Goal: Transaction & Acquisition: Purchase product/service

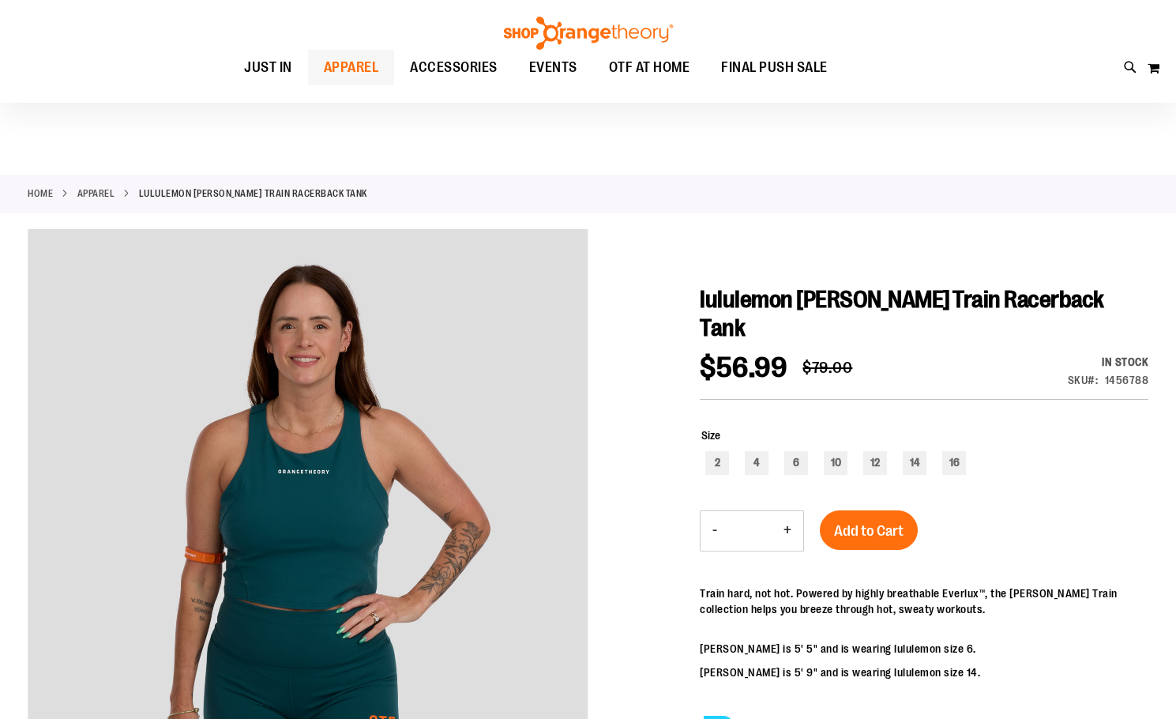
scroll to position [156, 0]
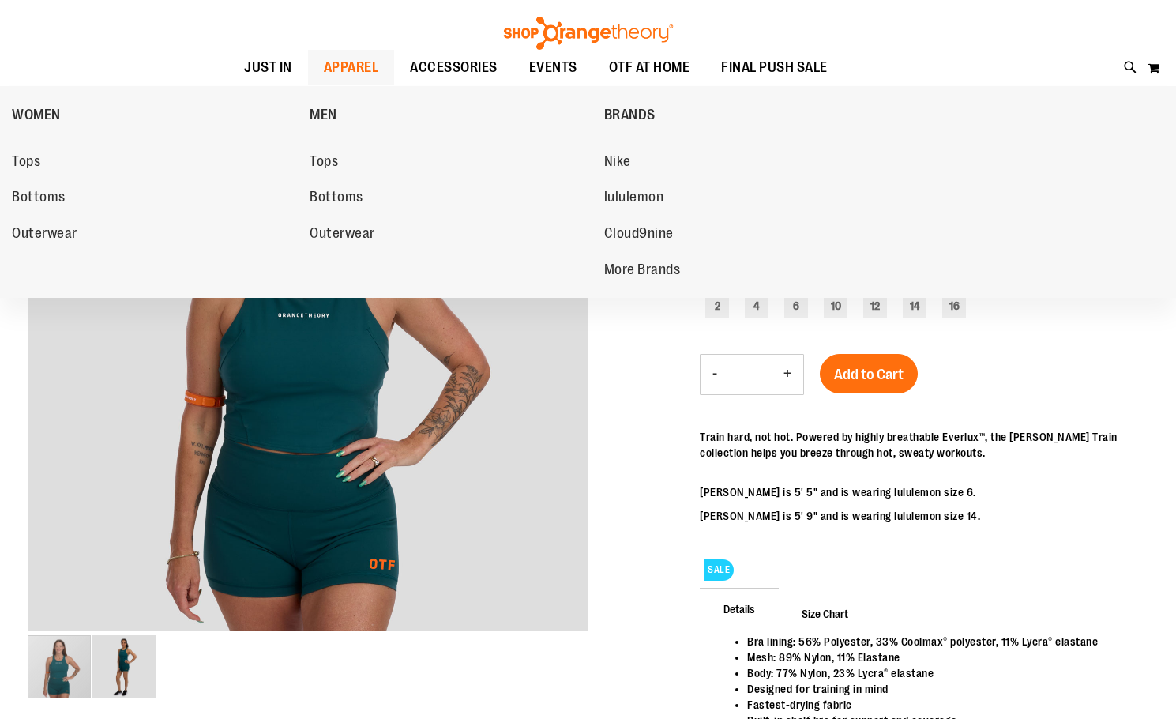
click at [347, 68] on span "APPAREL" at bounding box center [351, 68] width 55 height 36
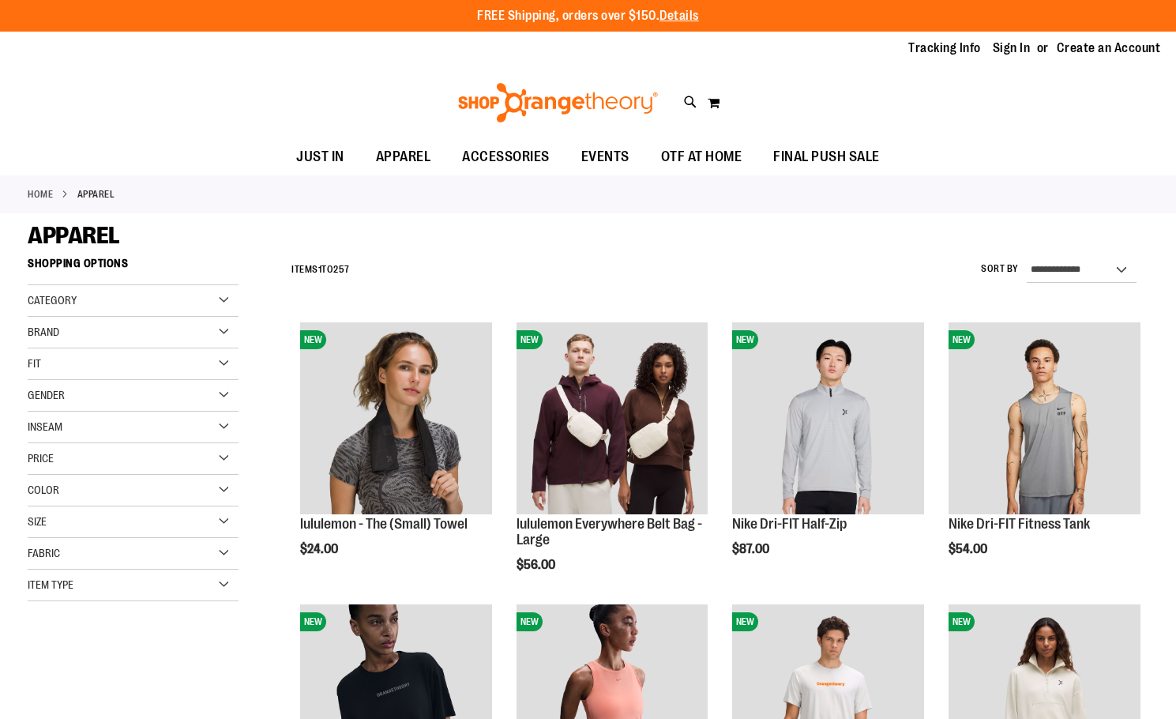
type input "**********"
click at [230, 587] on div "Item Type" at bounding box center [133, 585] width 211 height 32
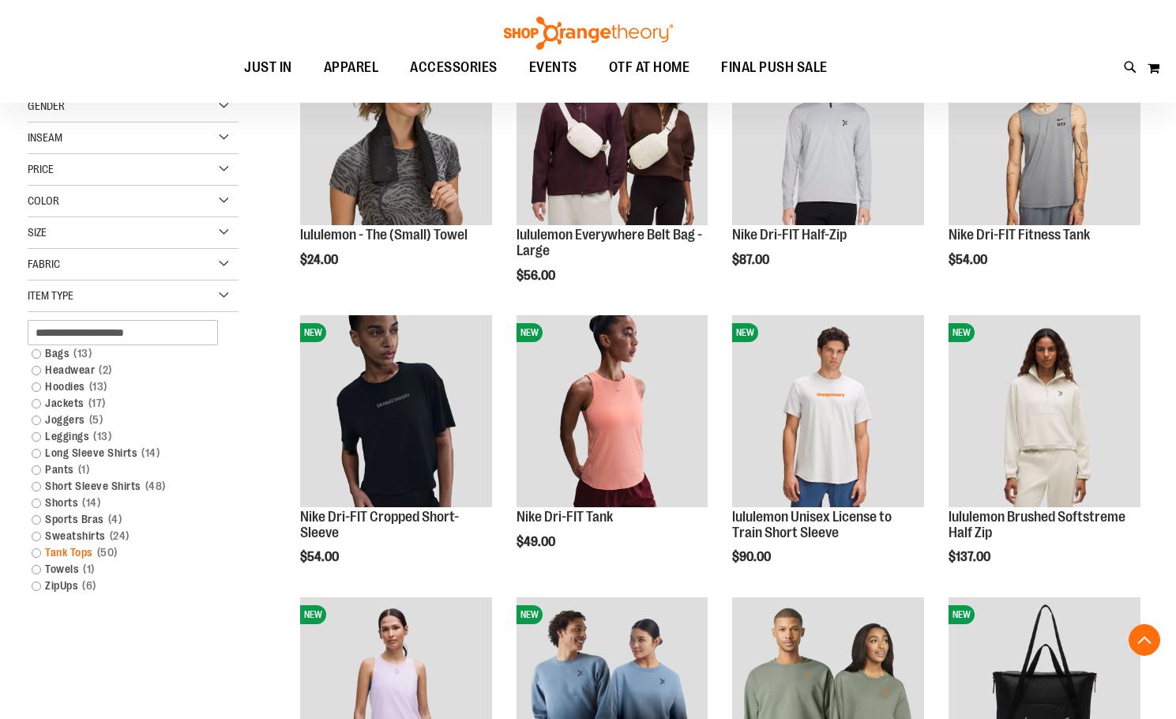
scroll to position [315, 0]
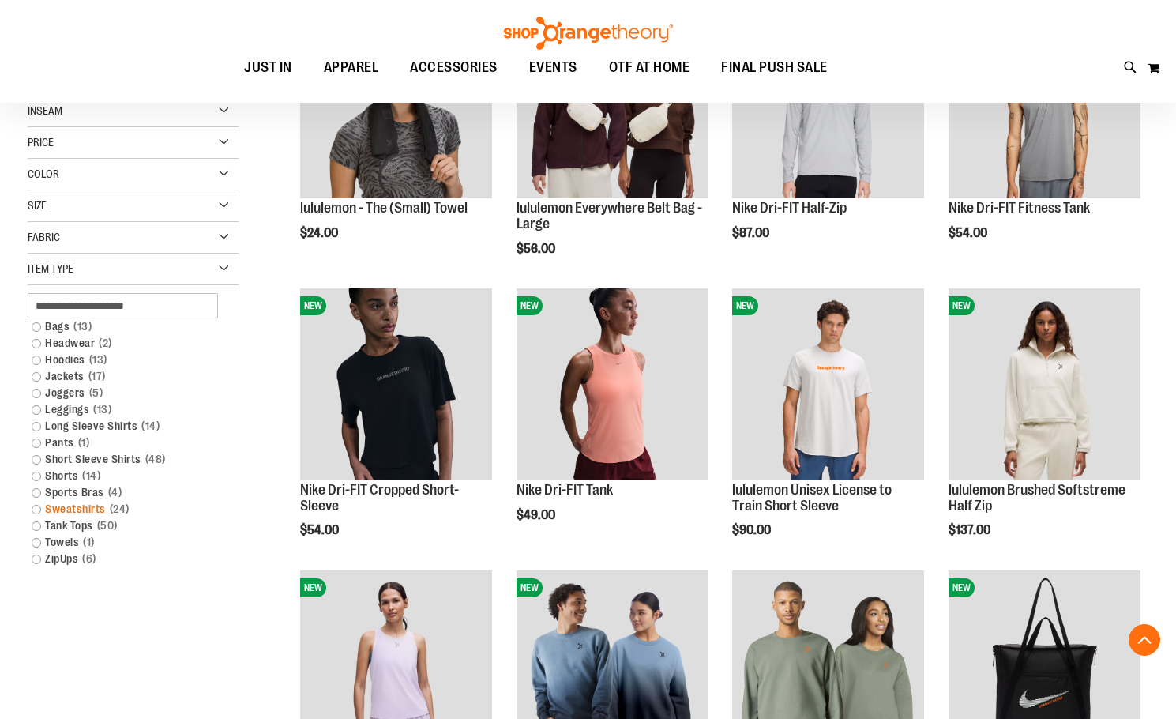
click at [87, 505] on link "Sweatshirts 24 items" at bounding box center [125, 509] width 203 height 17
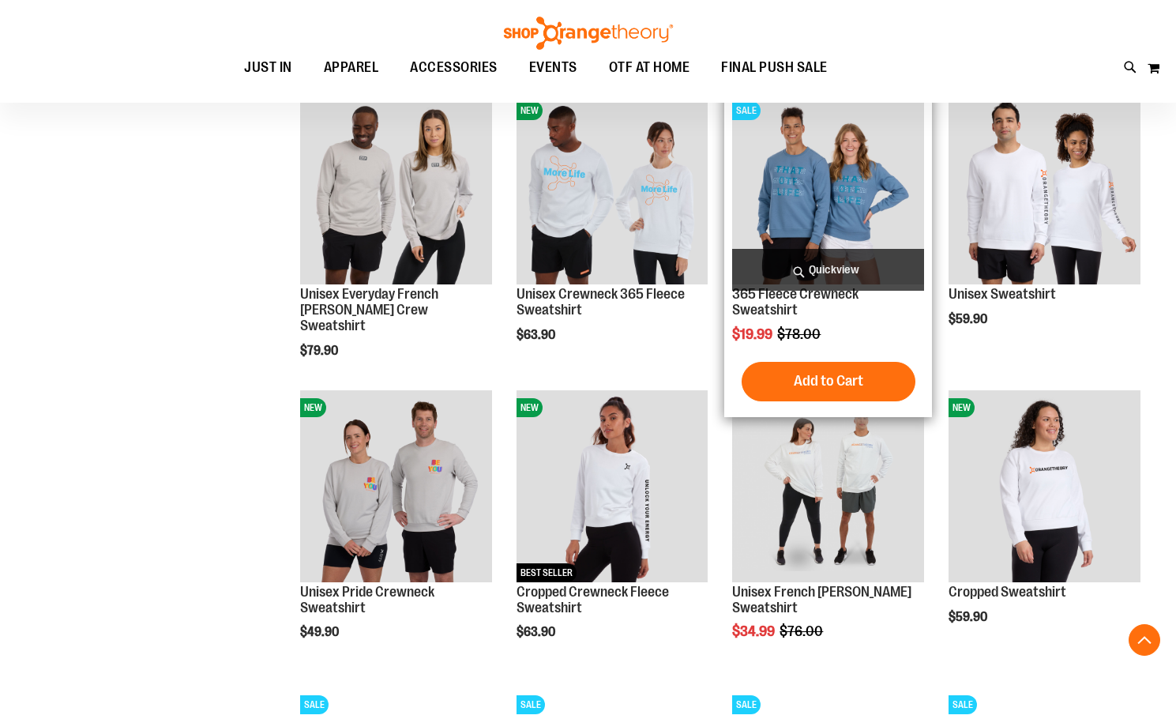
scroll to position [1154, 0]
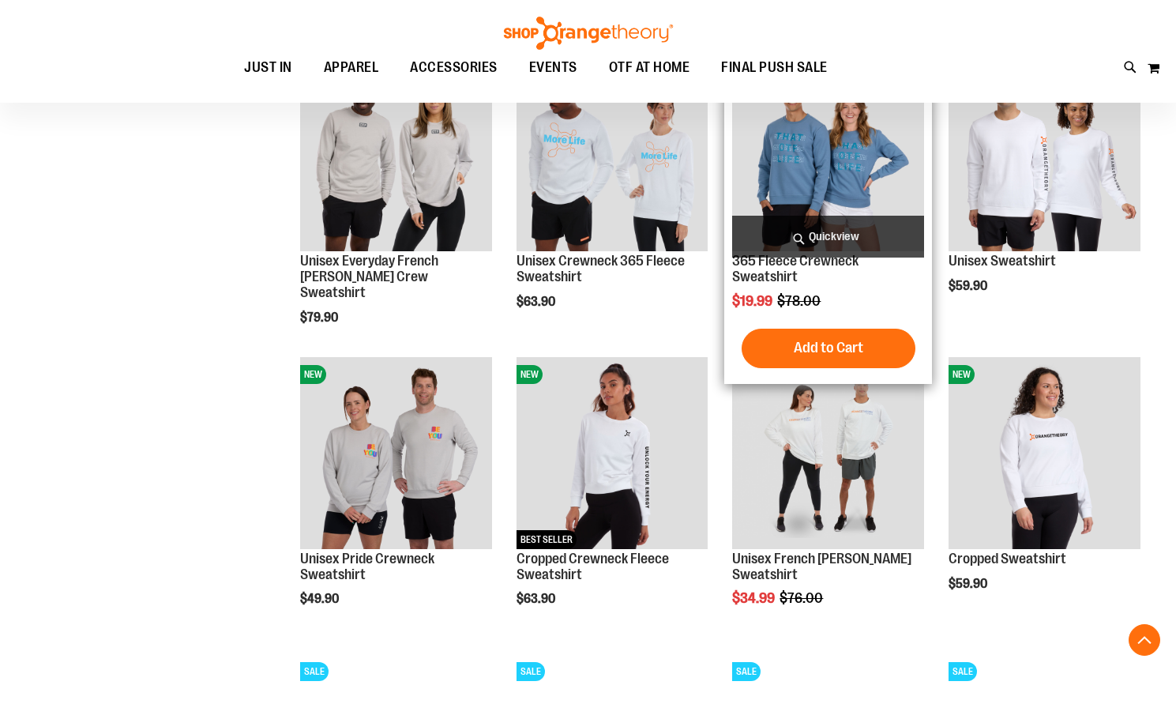
click at [823, 274] on h2 "365 Fleece Crewneck Sweatshirt" at bounding box center [828, 269] width 192 height 32
click at [784, 264] on link "365 Fleece Crewneck Sweatshirt" at bounding box center [795, 269] width 126 height 32
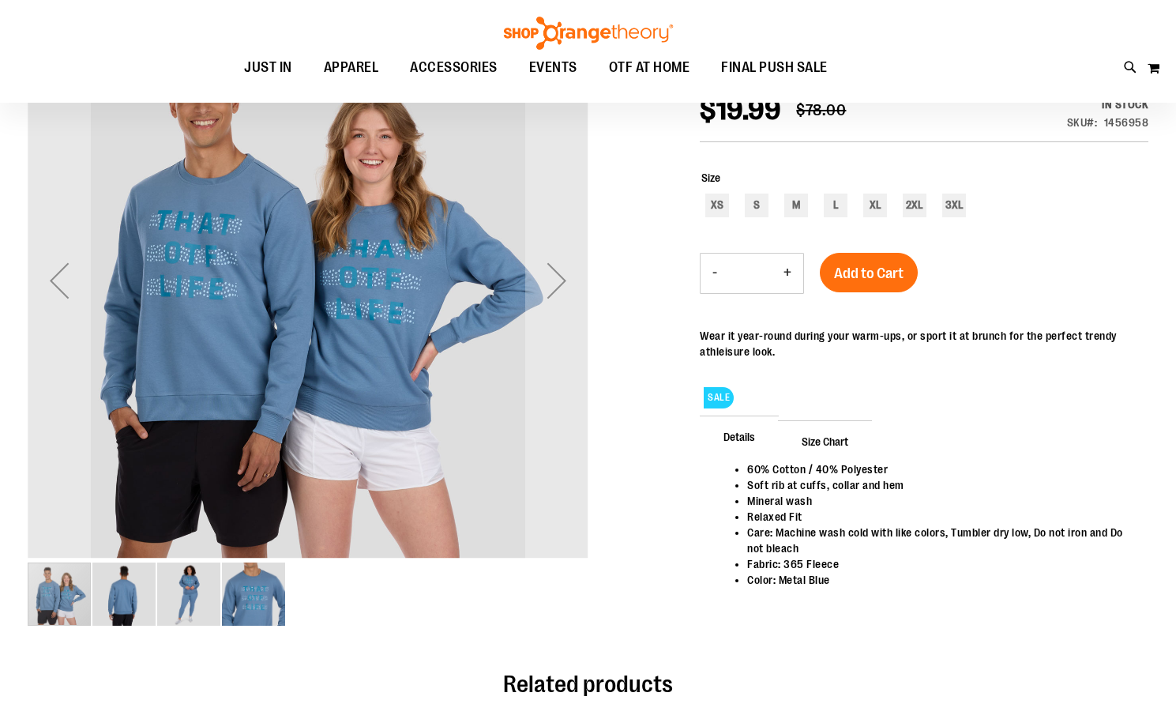
scroll to position [236, 0]
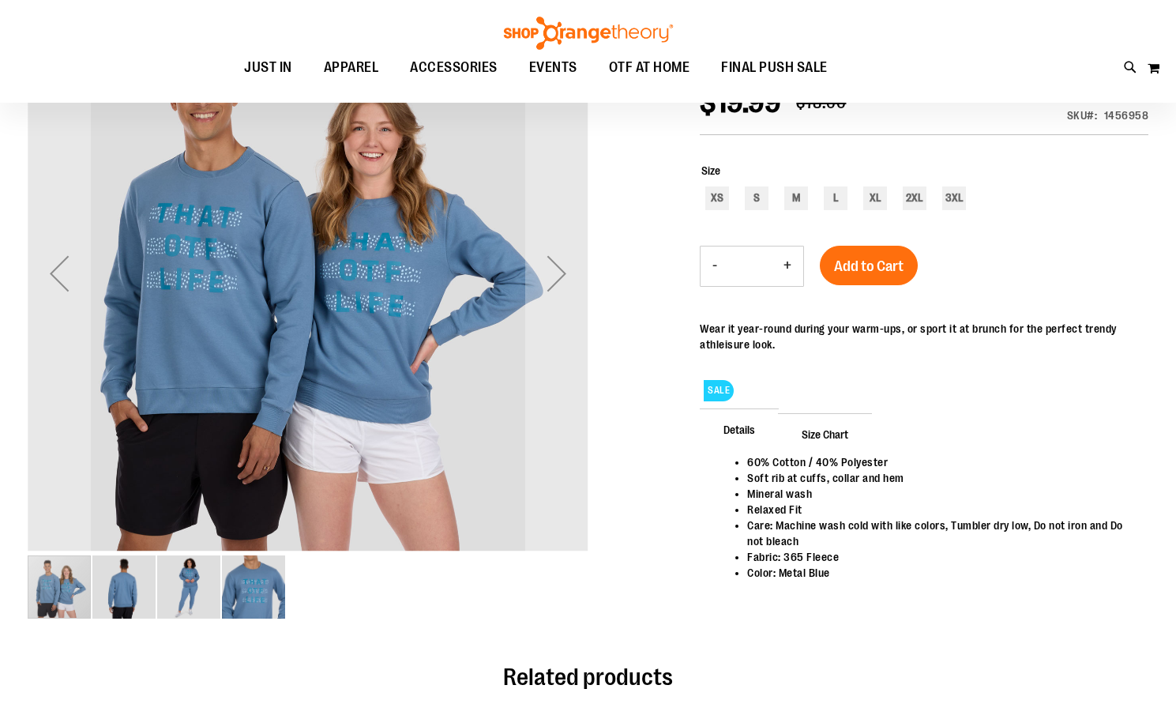
type input "**********"
click at [716, 386] on span "SALE" at bounding box center [719, 390] width 30 height 21
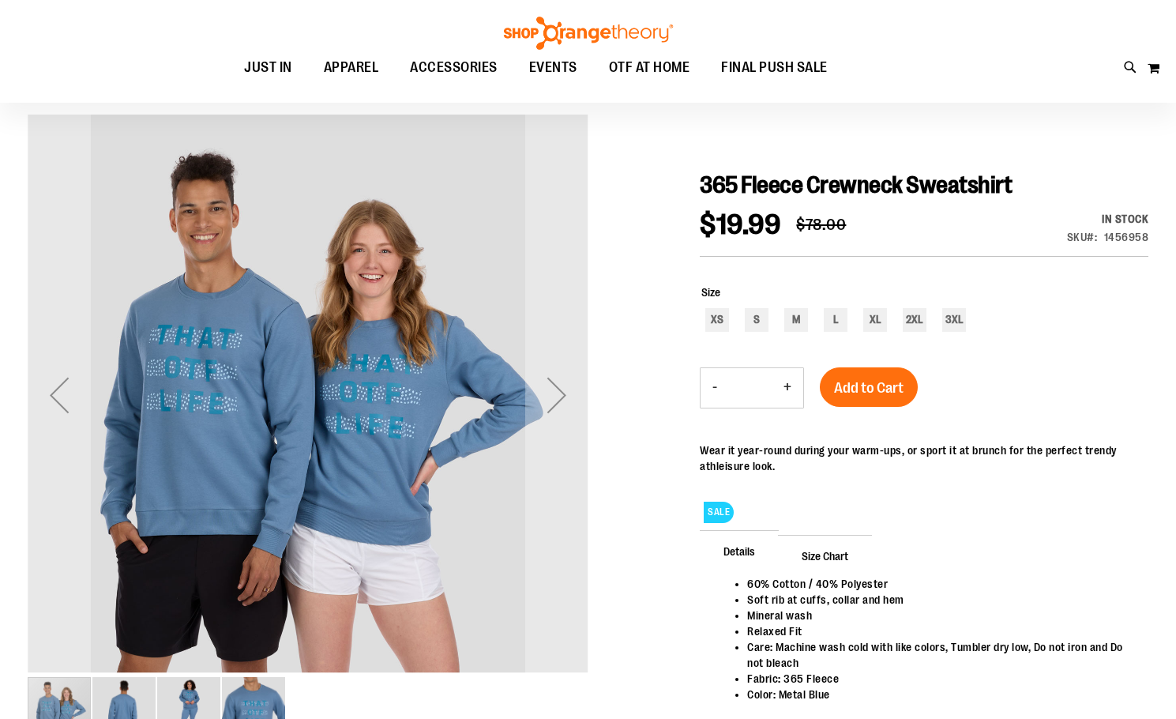
scroll to position [0, 0]
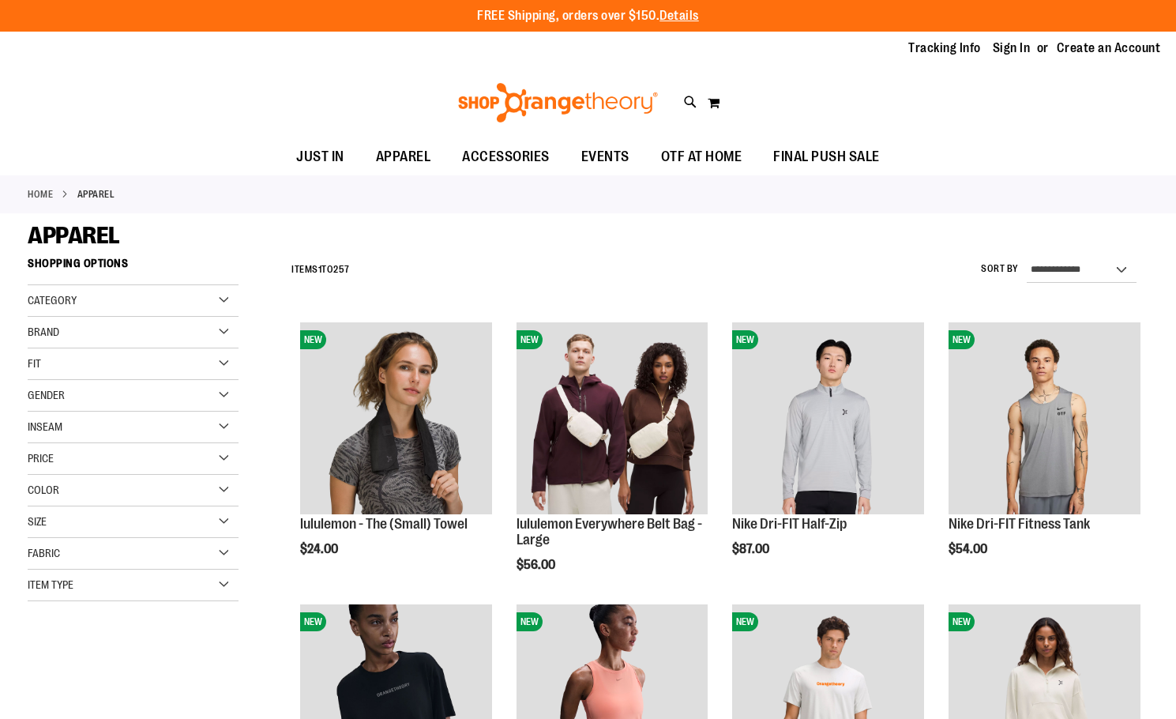
type input "**********"
click at [86, 576] on div "Item Type" at bounding box center [133, 585] width 211 height 32
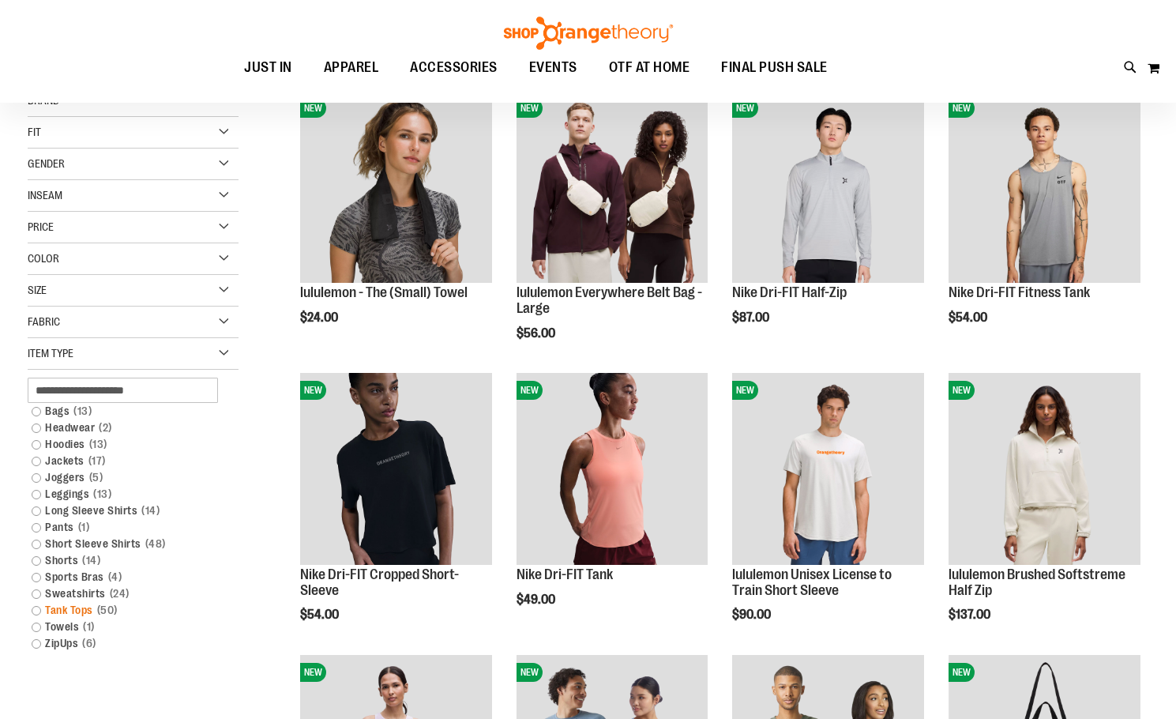
scroll to position [315, 0]
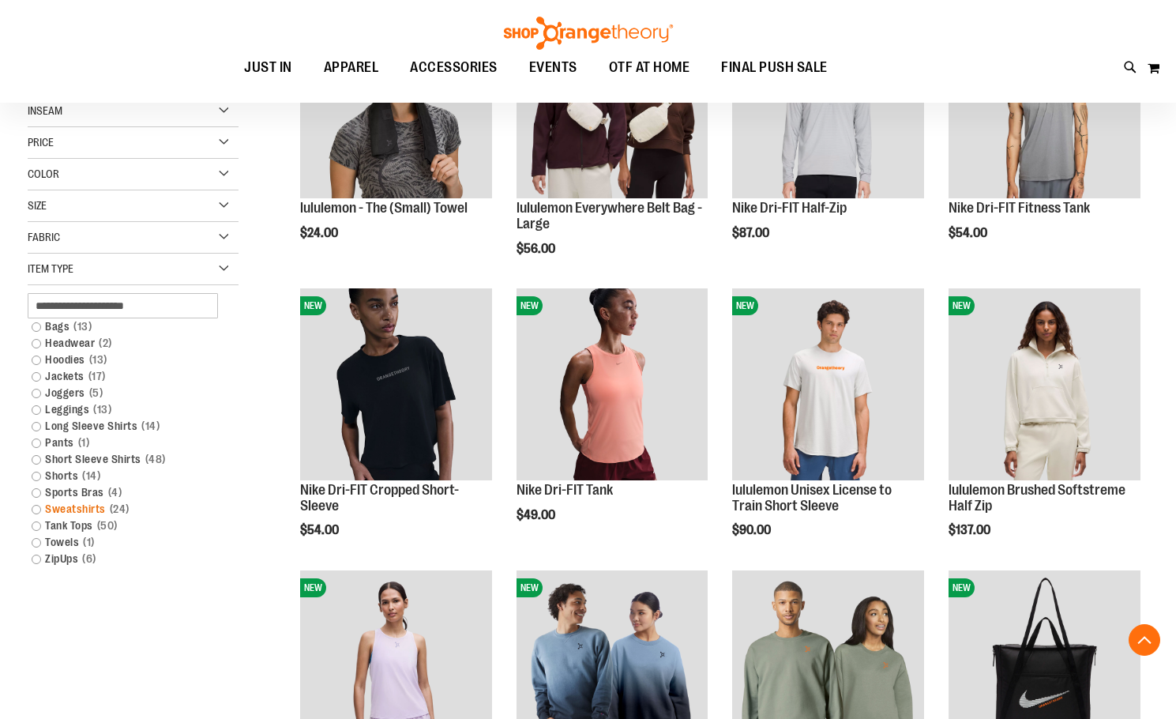
click at [75, 512] on link "Sweatshirts 24 items" at bounding box center [125, 509] width 203 height 17
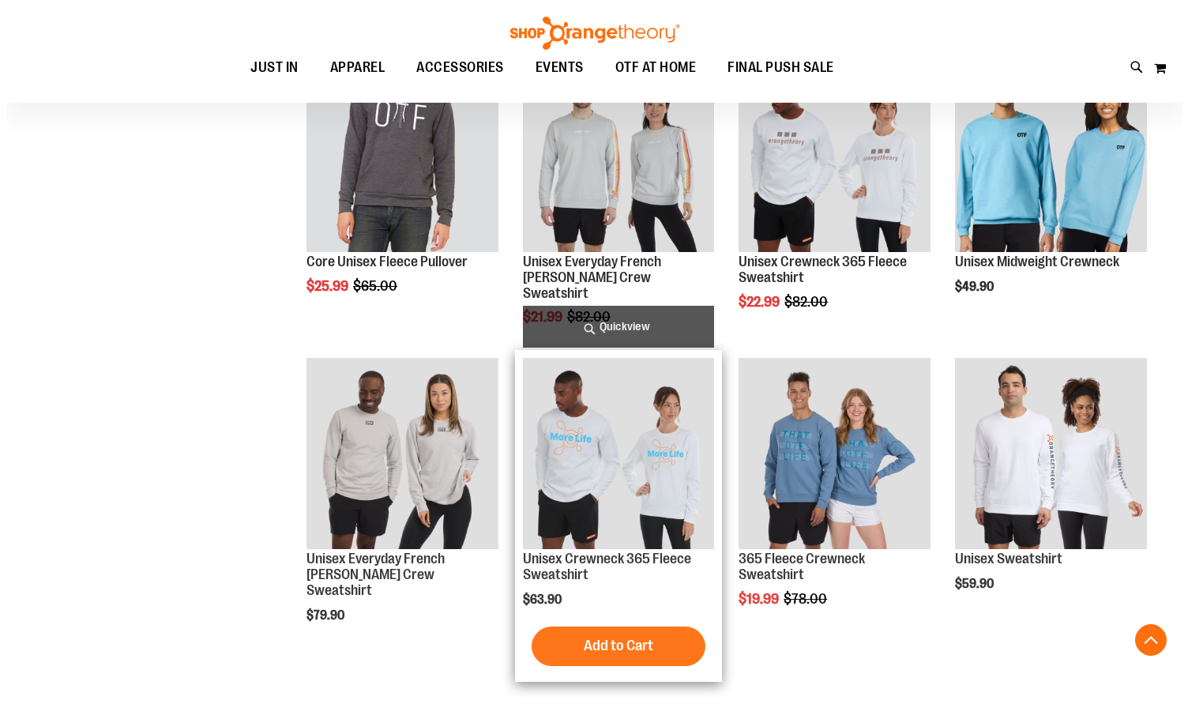
scroll to position [858, 0]
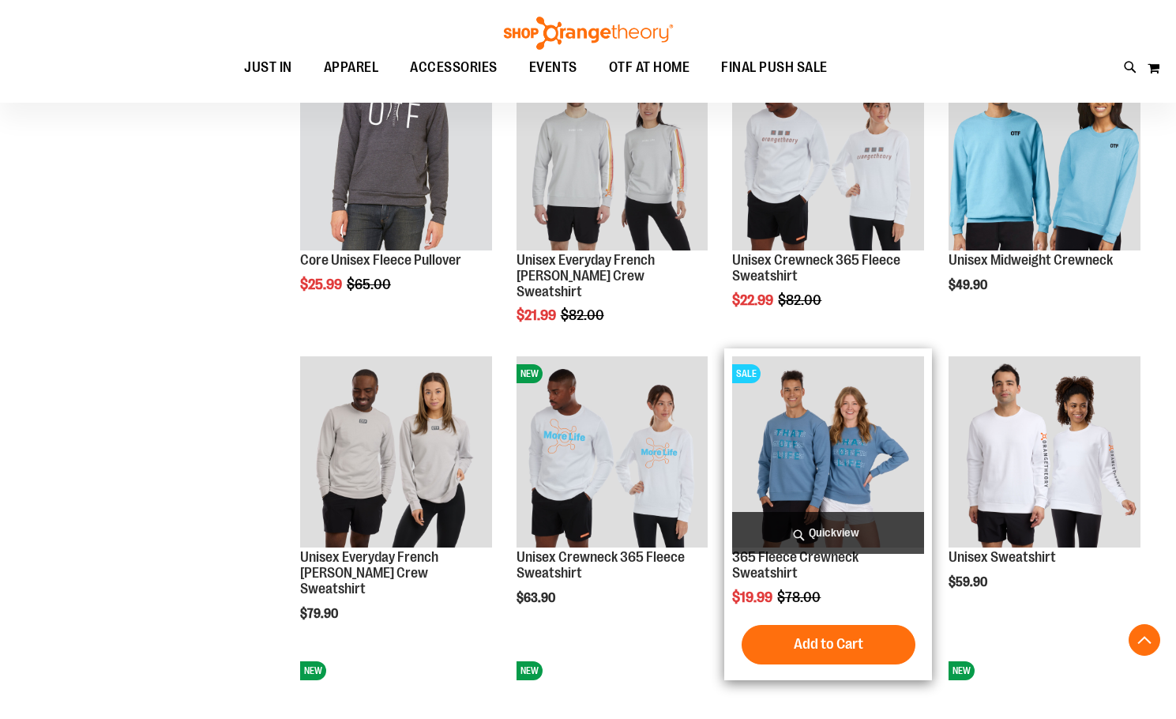
click at [827, 528] on span "Quickview" at bounding box center [828, 533] width 192 height 42
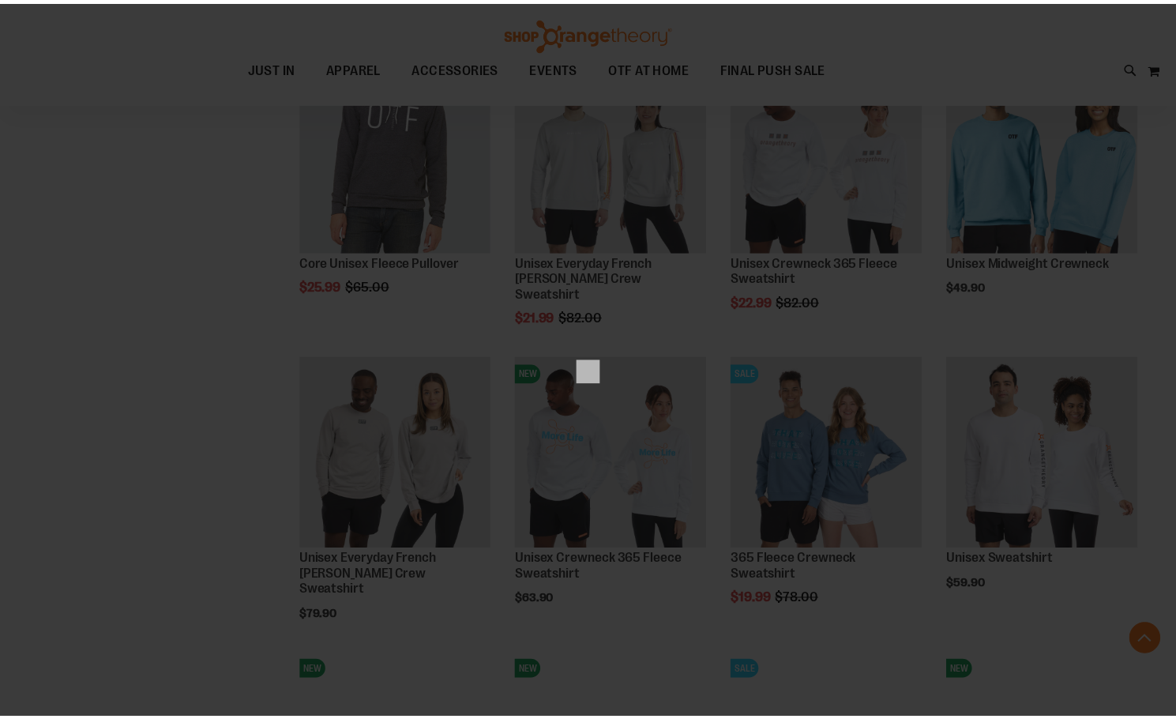
scroll to position [0, 0]
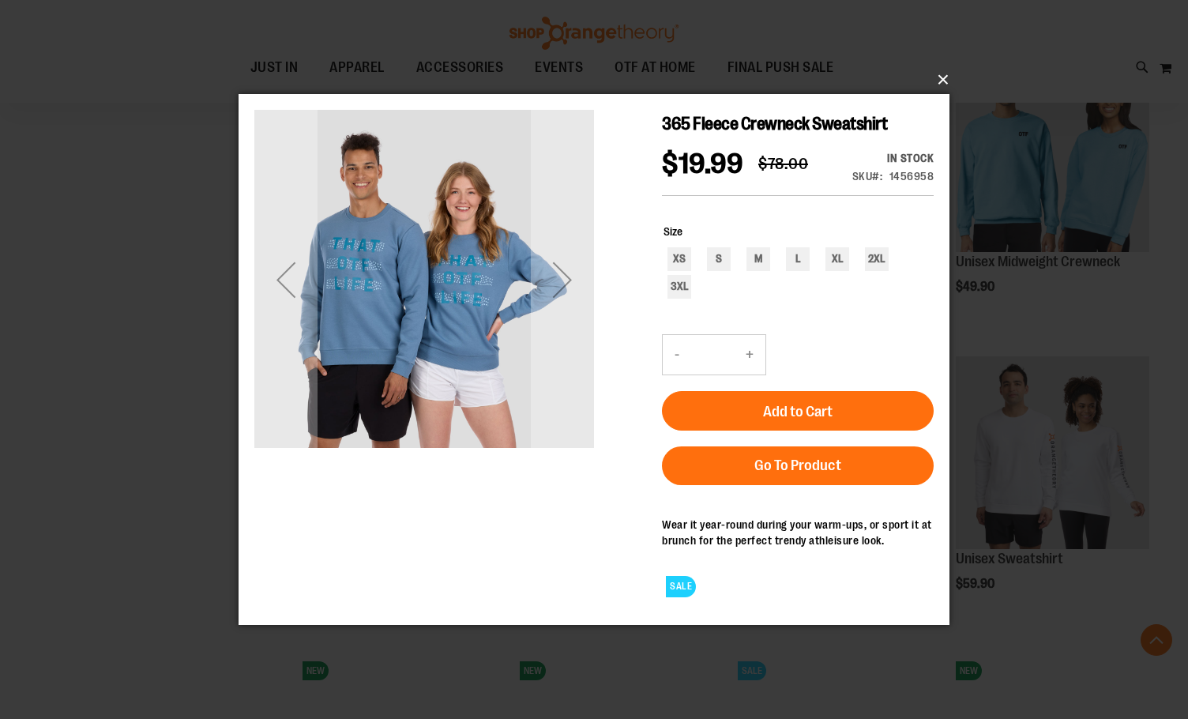
click at [941, 84] on button "×" at bounding box center [598, 79] width 711 height 35
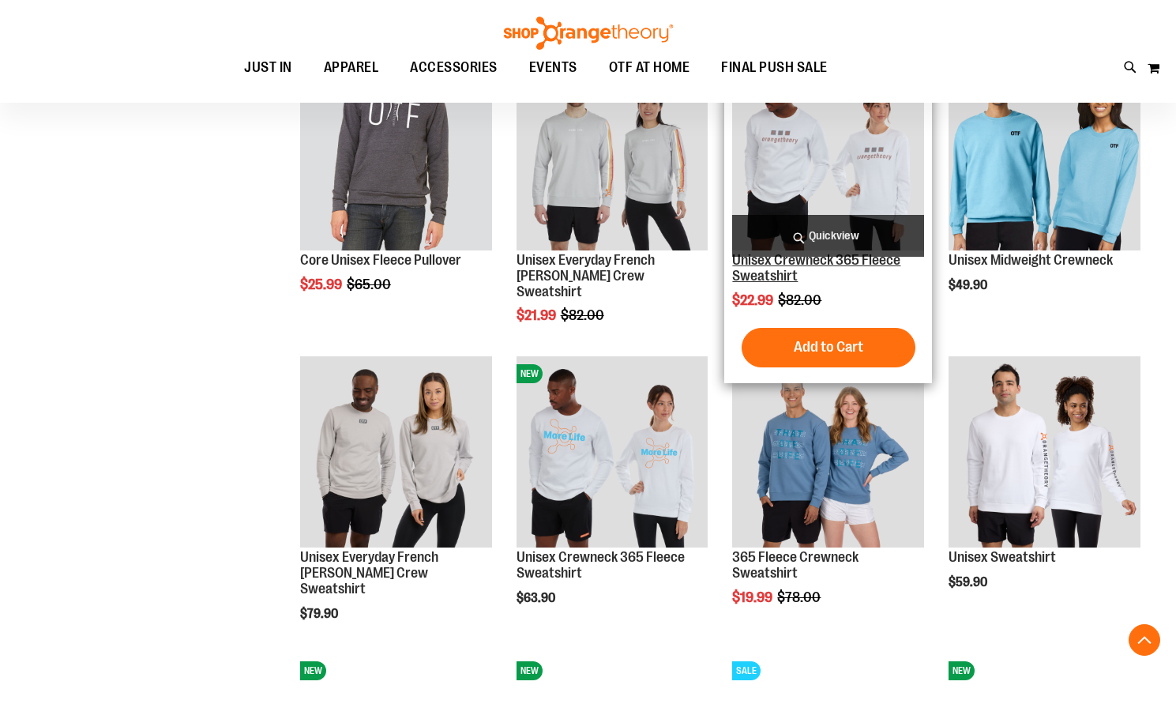
click at [820, 267] on link "Unisex Crewneck 365 Fleece Sweatshirt" at bounding box center [816, 268] width 168 height 32
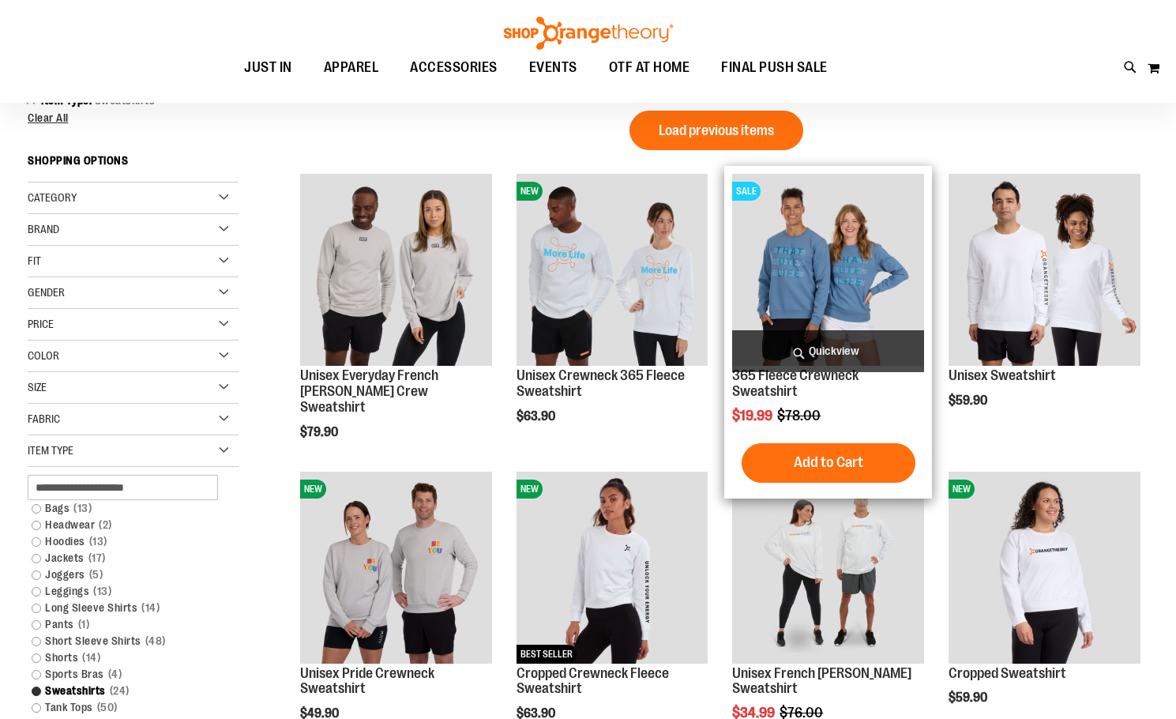
scroll to position [186, 0]
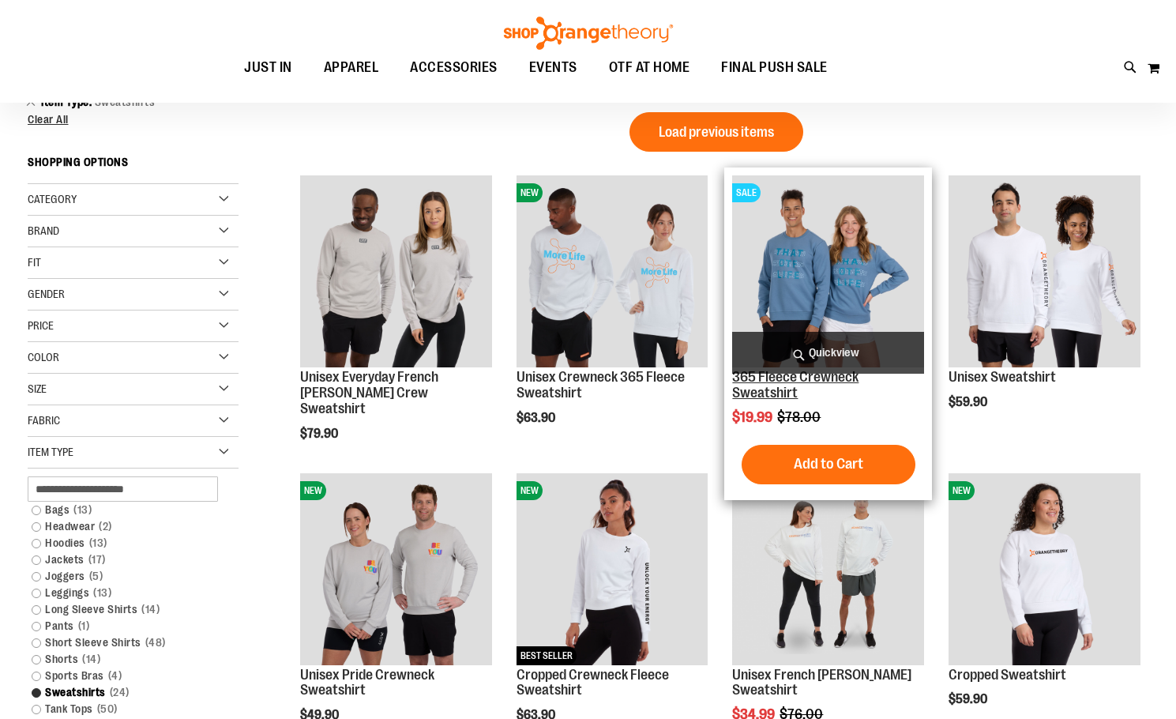
type input "**********"
click at [784, 388] on link "365 Fleece Crewneck Sweatshirt" at bounding box center [795, 385] width 126 height 32
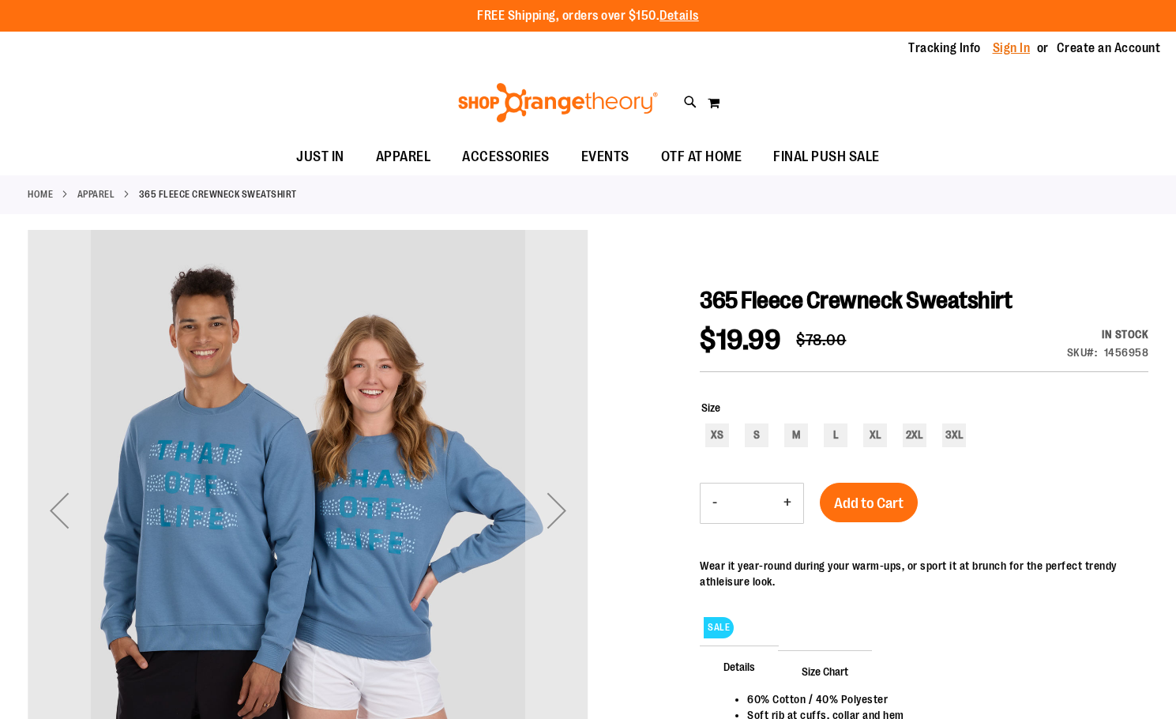
type input "**********"
click at [1019, 50] on link "Sign In" at bounding box center [1012, 47] width 38 height 17
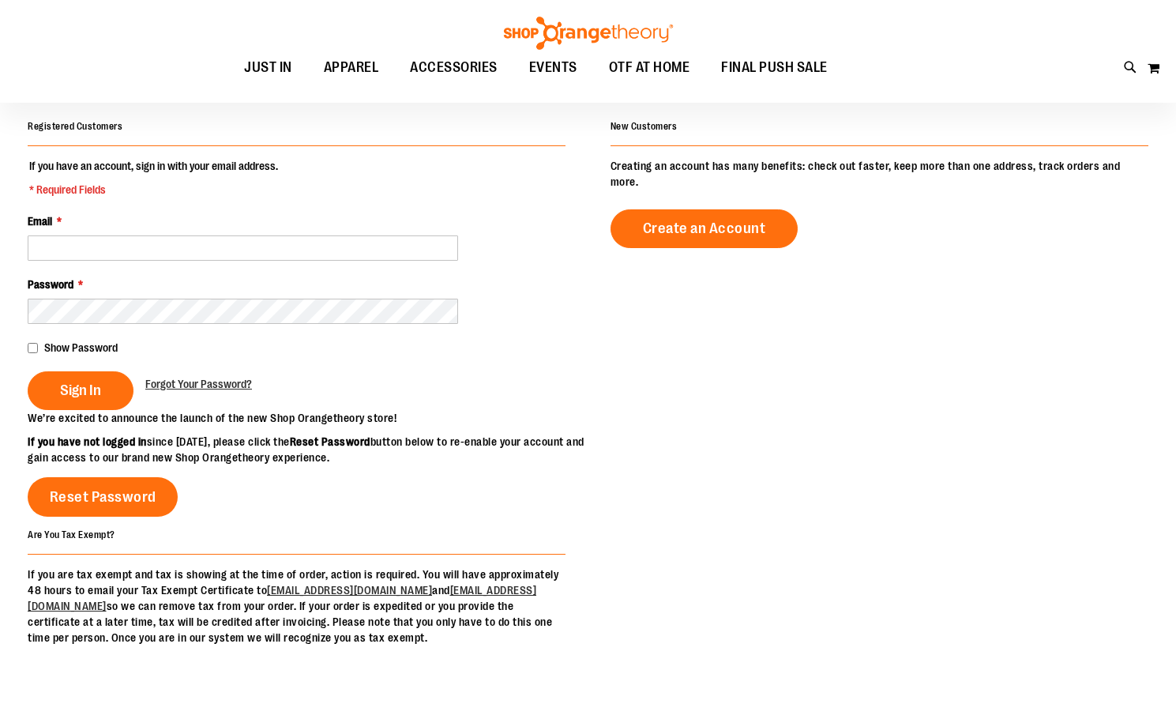
scroll to position [78, 0]
